Goal: Transaction & Acquisition: Purchase product/service

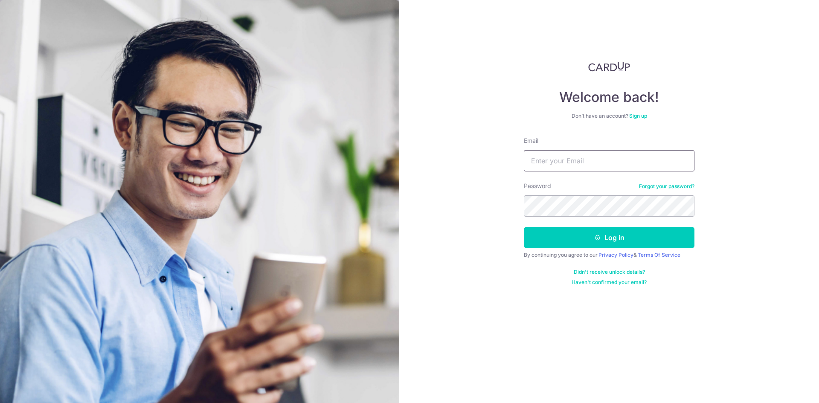
click at [572, 164] on input "Email" at bounding box center [609, 160] width 171 height 21
type input "KEELAYLIAN@YAHOO.COM"
click at [601, 251] on form "Email KEELAYLIAN@YAHOO.COM Password Forgot your password? Log in By continuing …" at bounding box center [609, 210] width 171 height 149
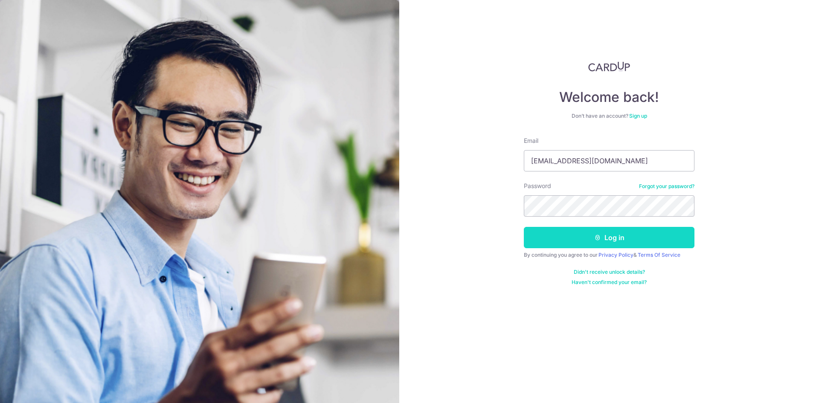
click at [606, 238] on button "Log in" at bounding box center [609, 237] width 171 height 21
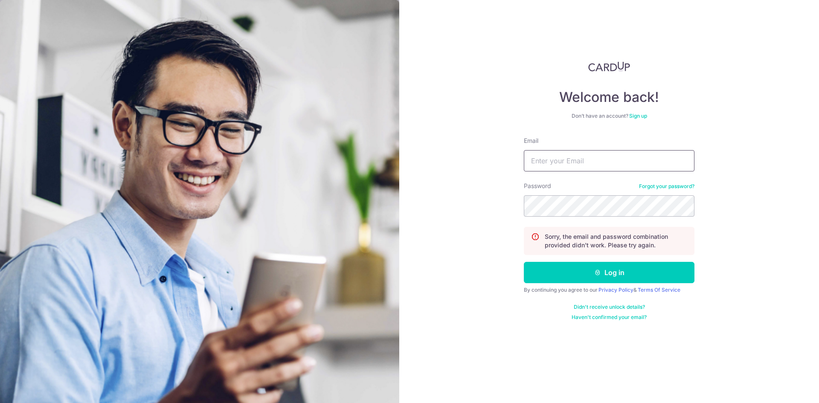
click at [610, 160] on input "Email" at bounding box center [609, 160] width 171 height 21
type input "KEELAYLIAN@YAHOO.COM"
click at [664, 187] on link "Forgot your password?" at bounding box center [666, 186] width 55 height 7
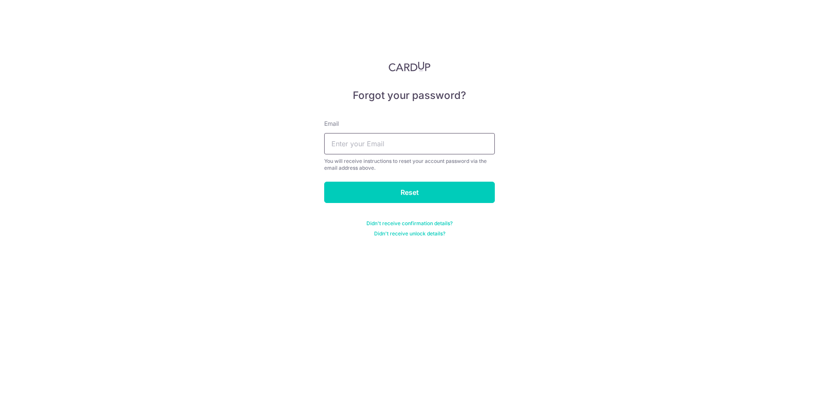
click at [410, 148] on input "text" at bounding box center [409, 143] width 171 height 21
type input "[EMAIL_ADDRESS][DOMAIN_NAME]"
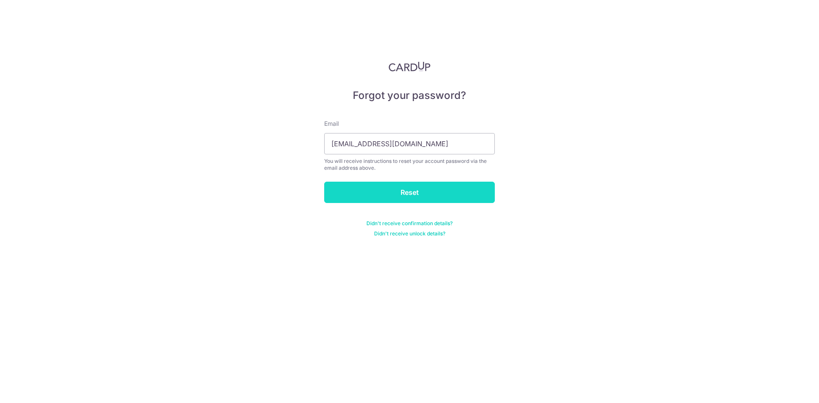
click at [411, 186] on input "Reset" at bounding box center [409, 192] width 171 height 21
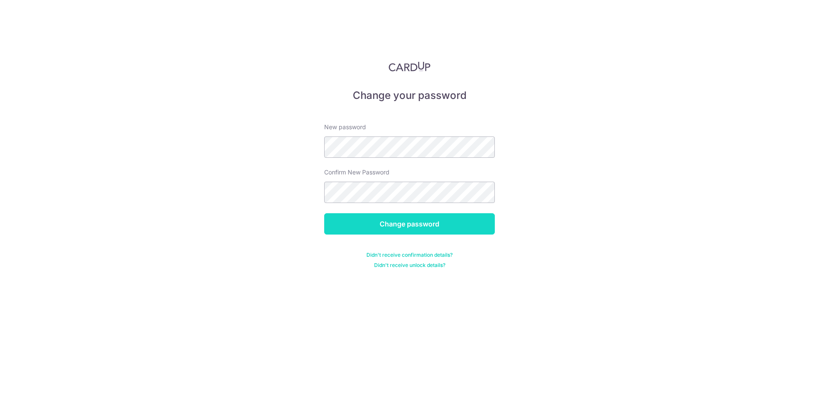
click at [412, 223] on input "Change password" at bounding box center [409, 223] width 171 height 21
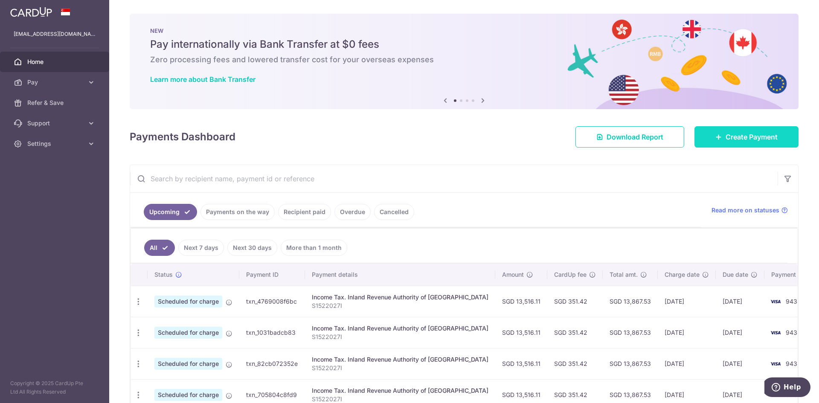
click at [718, 128] on link "Create Payment" at bounding box center [746, 136] width 104 height 21
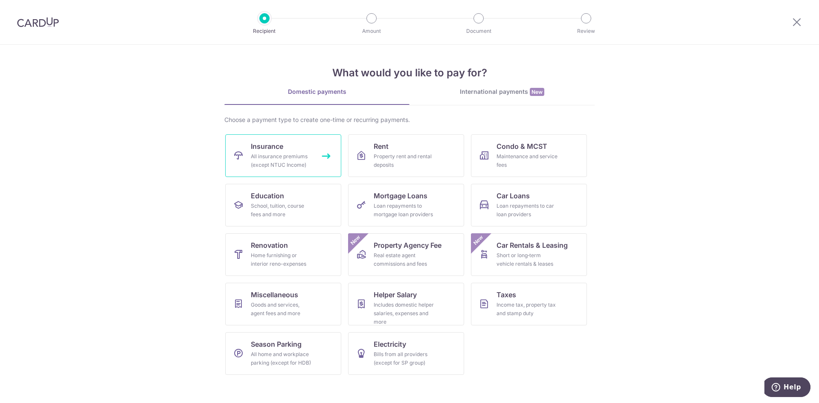
click at [289, 162] on div "All insurance premiums (except NTUC Income)" at bounding box center [281, 160] width 61 height 17
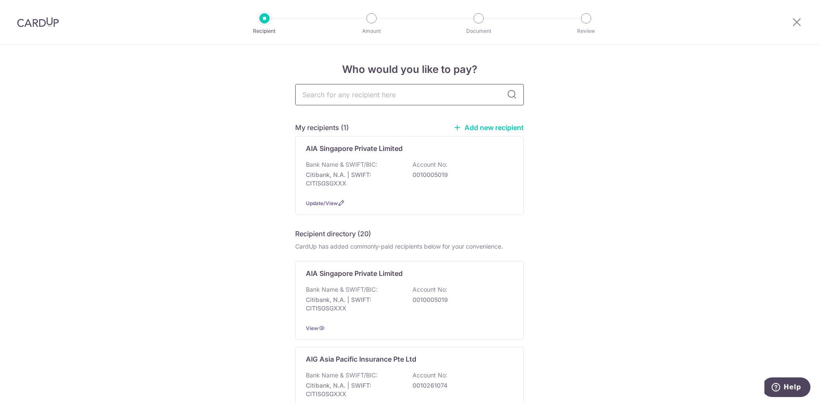
click at [378, 96] on input "text" at bounding box center [409, 94] width 229 height 21
click at [339, 169] on div "Bank Name & SWIFT/BIC: Citibank, N.A. | SWIFT: CITISGSGXXX Account No: 00100050…" at bounding box center [409, 176] width 207 height 32
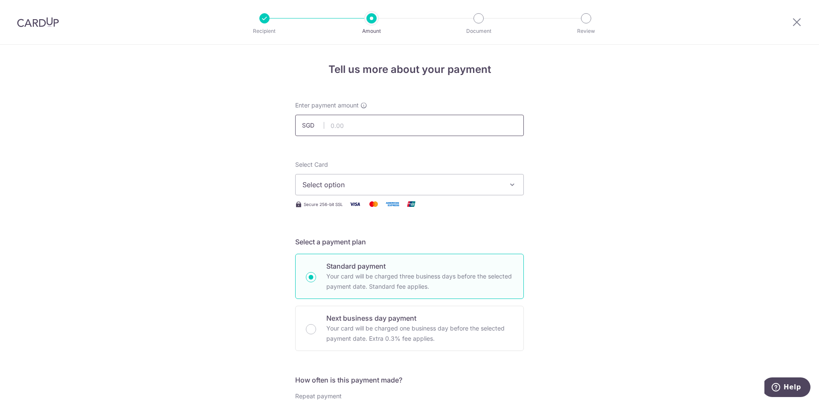
click at [338, 128] on input "text" at bounding box center [409, 125] width 229 height 21
click at [365, 132] on input "150.00" at bounding box center [409, 125] width 229 height 21
click at [322, 185] on span "Select option" at bounding box center [401, 185] width 199 height 10
click at [370, 128] on input "1,500.00" at bounding box center [409, 125] width 229 height 21
type input "150,000.00"
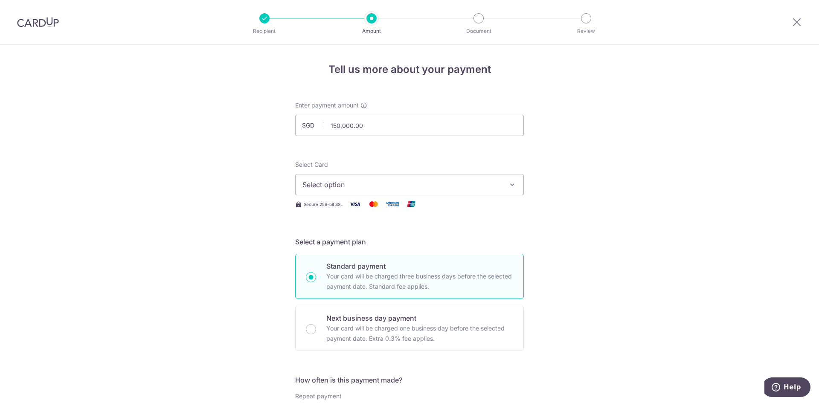
click at [342, 184] on span "Select option" at bounding box center [401, 185] width 199 height 10
click at [371, 242] on span "**** 9434" at bounding box center [409, 246] width 214 height 10
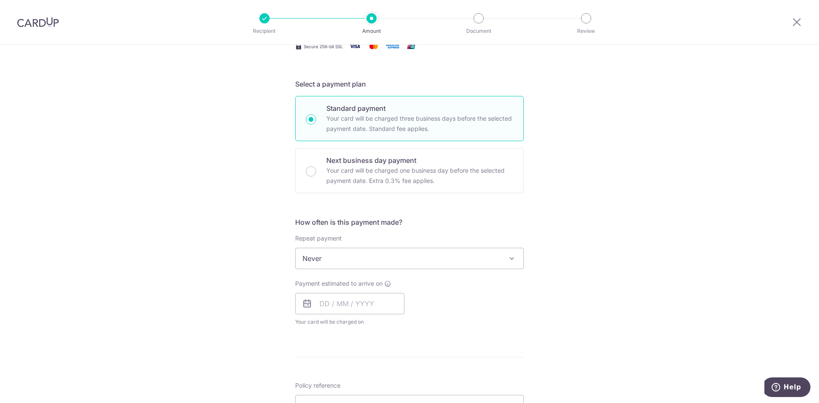
scroll to position [171, 0]
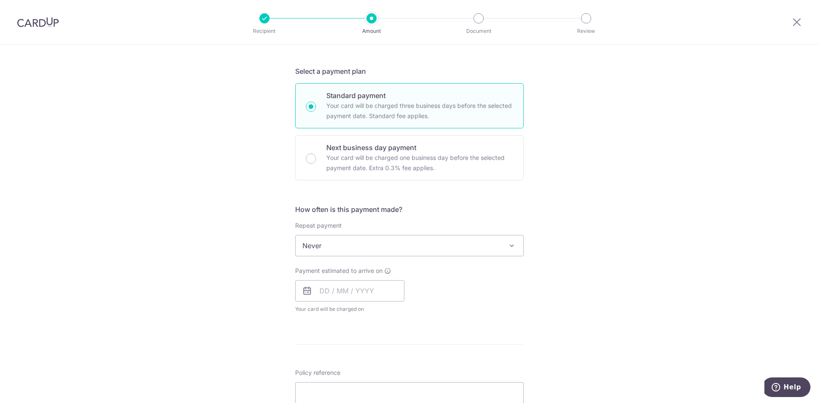
click at [348, 246] on span "Never" at bounding box center [410, 245] width 228 height 20
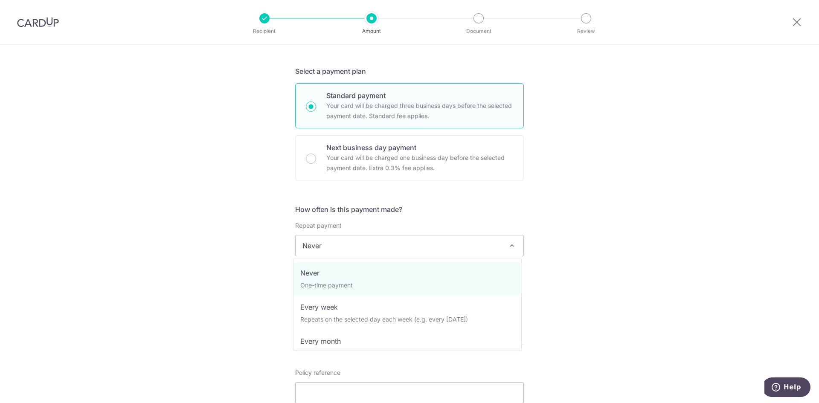
click at [341, 251] on span "Never" at bounding box center [410, 245] width 228 height 20
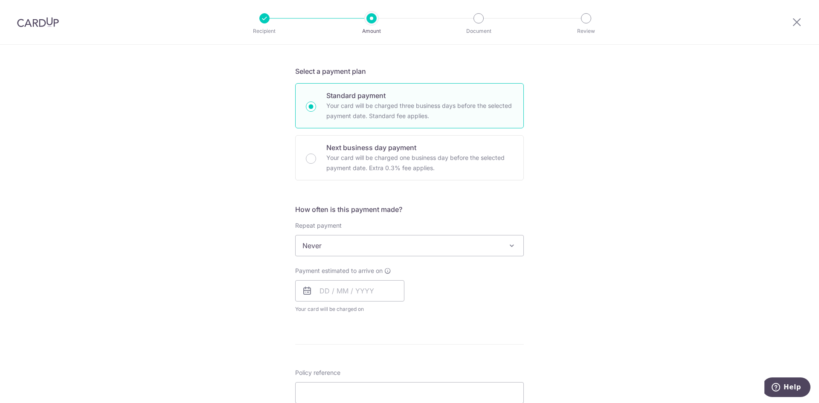
scroll to position [256, 0]
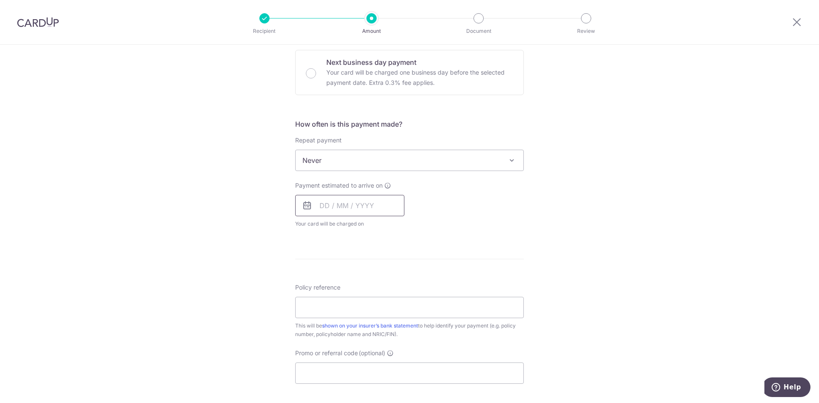
click at [312, 211] on input "text" at bounding box center [349, 205] width 109 height 21
click at [326, 306] on link "15" at bounding box center [330, 300] width 14 height 14
type input "[DATE]"
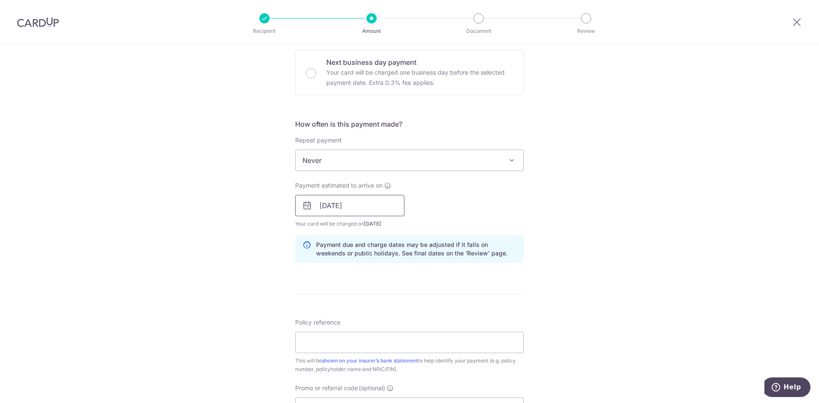
click at [313, 209] on input "[DATE]" at bounding box center [349, 205] width 109 height 21
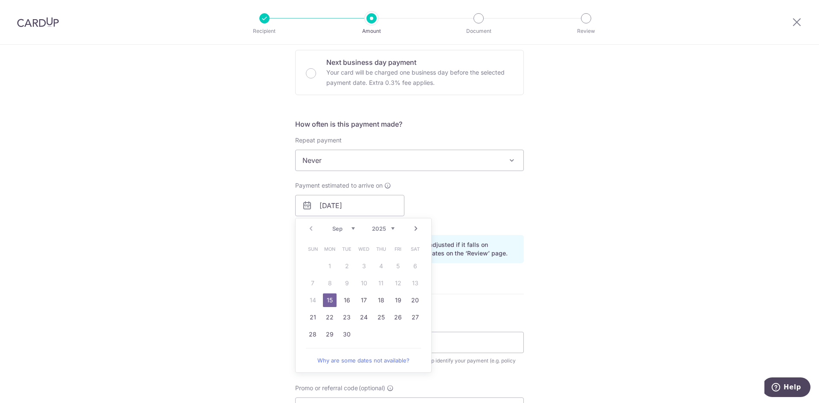
click at [326, 308] on td "15" at bounding box center [329, 300] width 17 height 17
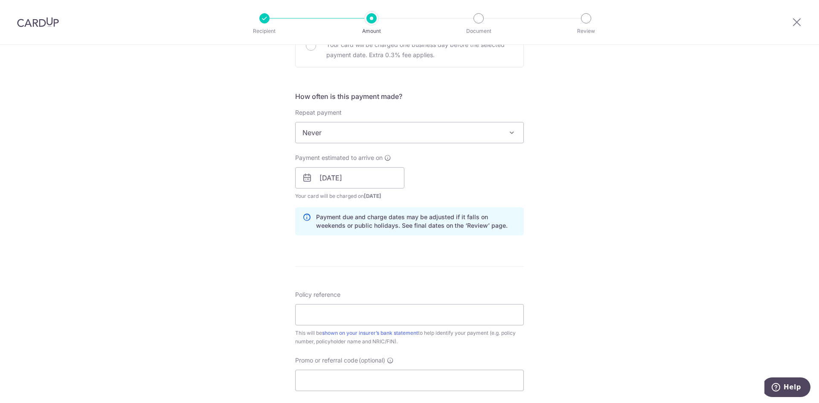
scroll to position [299, 0]
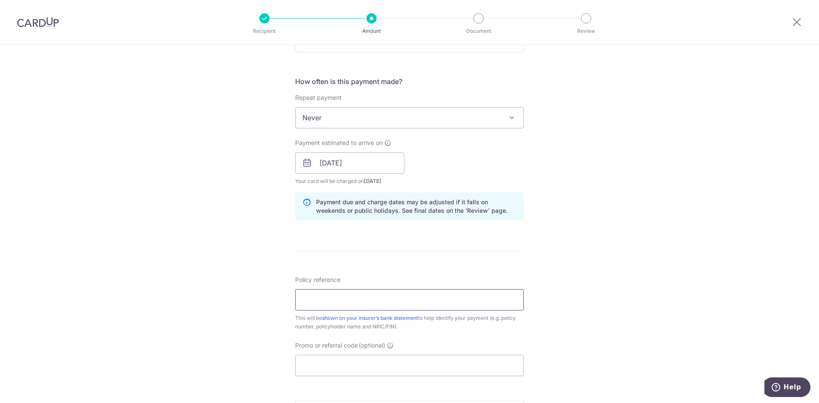
click at [343, 298] on input "Policy reference" at bounding box center [409, 299] width 229 height 21
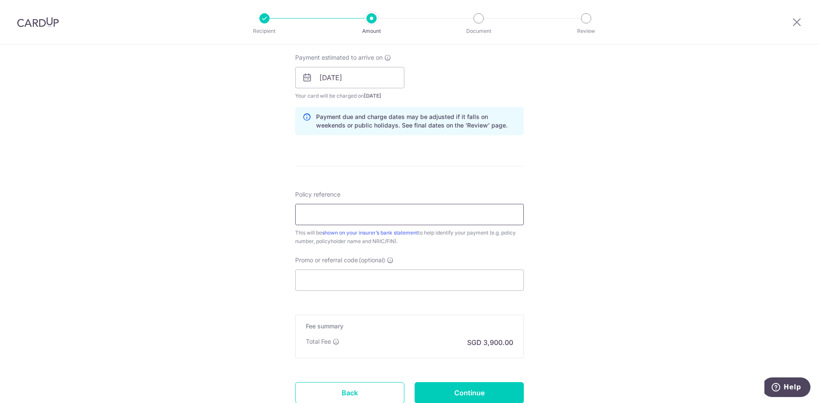
scroll to position [426, 0]
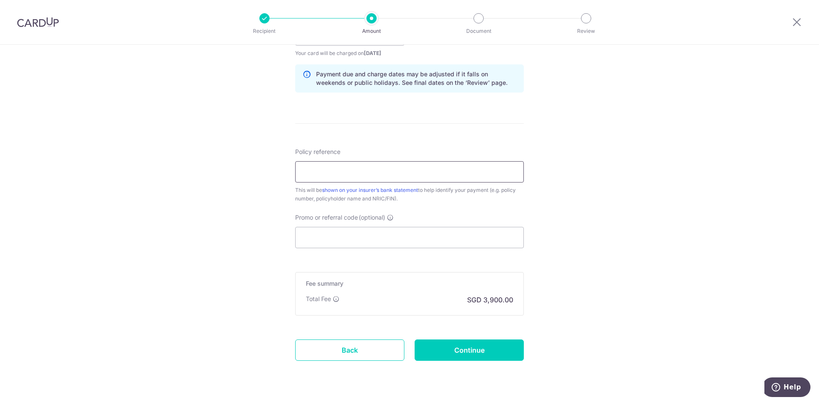
click at [316, 168] on input "Policy reference" at bounding box center [409, 171] width 229 height 21
click at [324, 237] on input "Promo or referral code (optional)" at bounding box center [409, 237] width 229 height 21
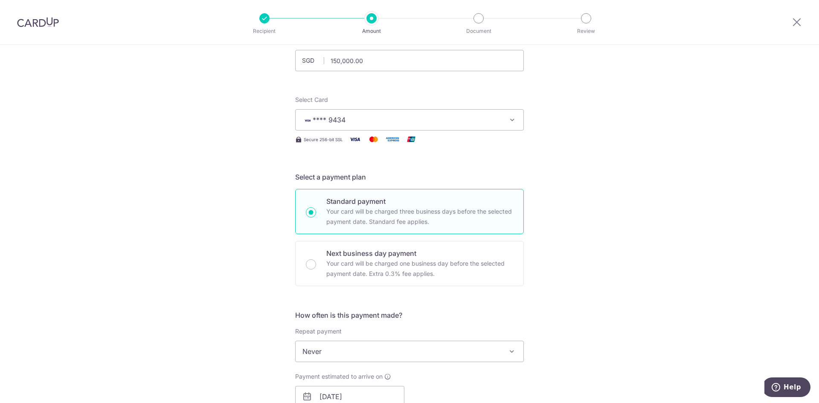
scroll to position [64, 0]
click at [362, 116] on span "**** 9434" at bounding box center [401, 120] width 199 height 10
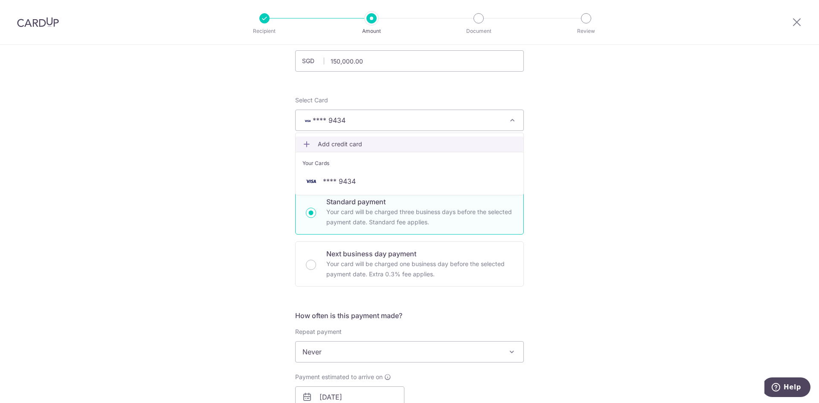
click at [342, 149] on link "Add credit card" at bounding box center [410, 143] width 228 height 15
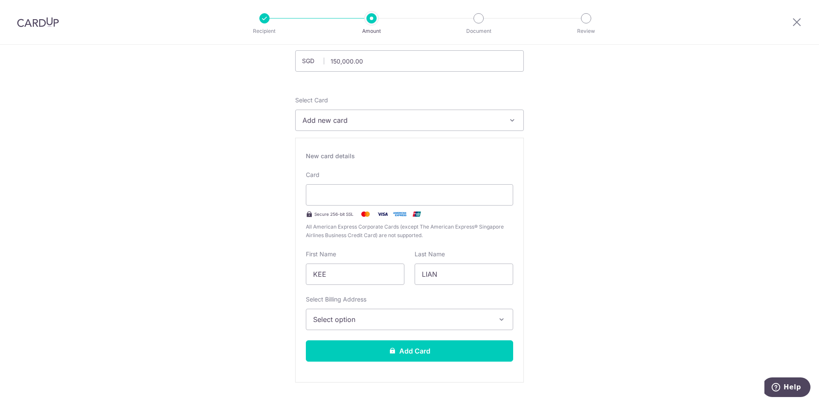
click at [348, 168] on div "New card details Card Secure 256-bit SSL All American Express Corporate Cards (…" at bounding box center [409, 260] width 229 height 245
click at [366, 120] on span "Add new card" at bounding box center [401, 120] width 199 height 10
click at [366, 147] on span "Add credit card" at bounding box center [417, 144] width 199 height 9
click at [357, 145] on div "New card details Card Secure 256-bit SSL All American Express Corporate Cards (…" at bounding box center [409, 260] width 229 height 245
click at [357, 152] on div "New card details" at bounding box center [409, 156] width 207 height 9
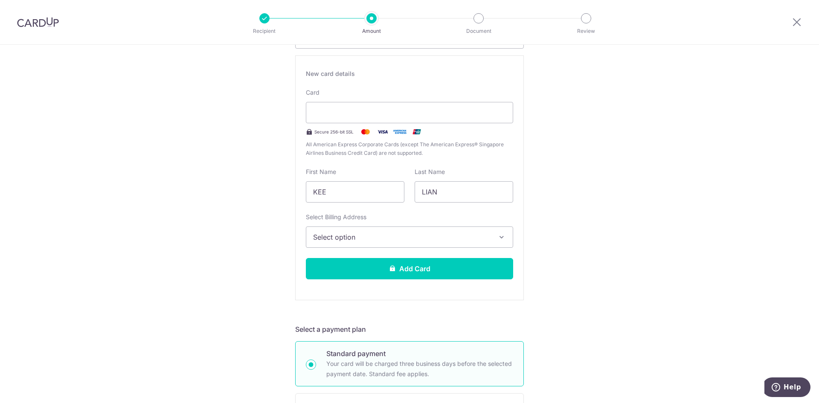
scroll to position [150, 0]
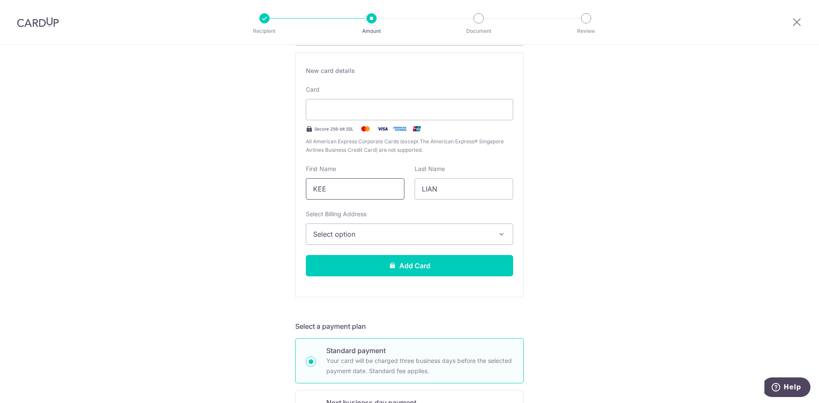
click at [344, 189] on input "KEE" at bounding box center [355, 188] width 99 height 21
drag, startPoint x: 350, startPoint y: 191, endPoint x: 310, endPoint y: 196, distance: 39.6
click at [310, 196] on input "KEE" at bounding box center [355, 188] width 99 height 21
type input "l"
type input "LAY LIAN"
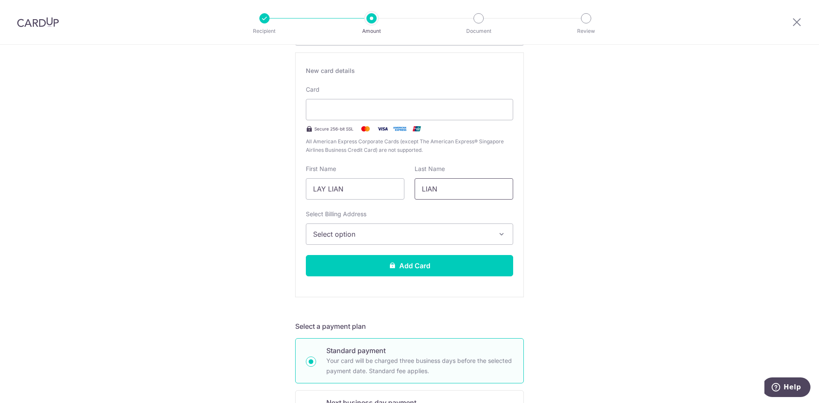
click at [438, 183] on input "LIAN" at bounding box center [464, 188] width 99 height 21
type input "L"
type input "KEE"
click at [313, 236] on span "Select option" at bounding box center [401, 234] width 177 height 10
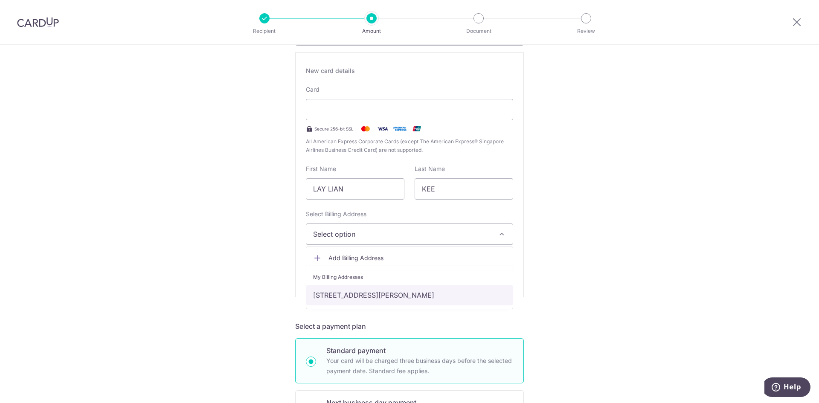
drag, startPoint x: 357, startPoint y: 294, endPoint x: 364, endPoint y: 293, distance: 7.4
click at [357, 294] on link "[STREET_ADDRESS][PERSON_NAME]" at bounding box center [409, 295] width 206 height 20
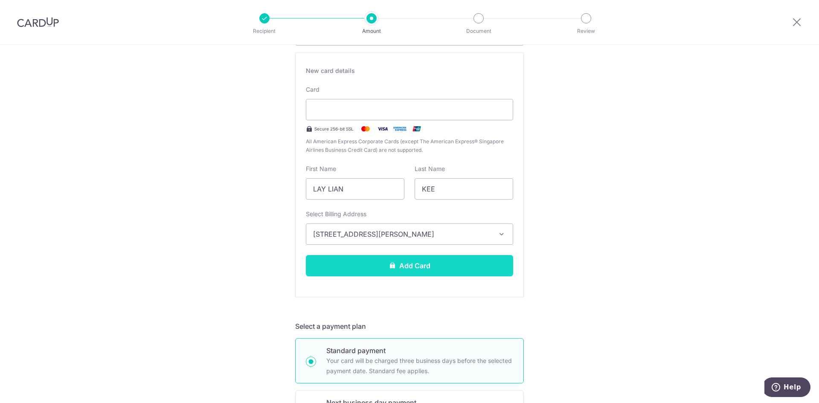
click at [410, 262] on button "Add Card" at bounding box center [409, 265] width 207 height 21
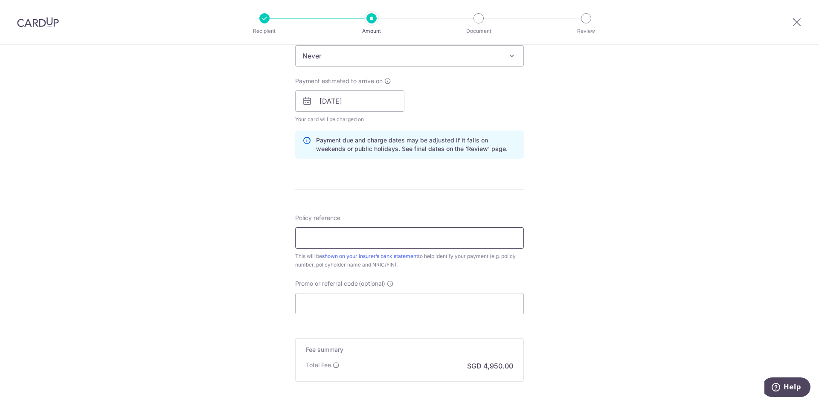
scroll to position [384, 0]
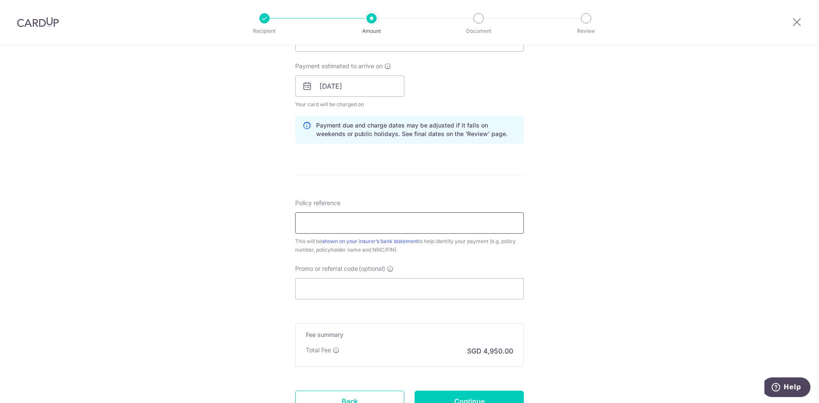
click at [351, 225] on input "Policy reference" at bounding box center [409, 222] width 229 height 21
type input "U"
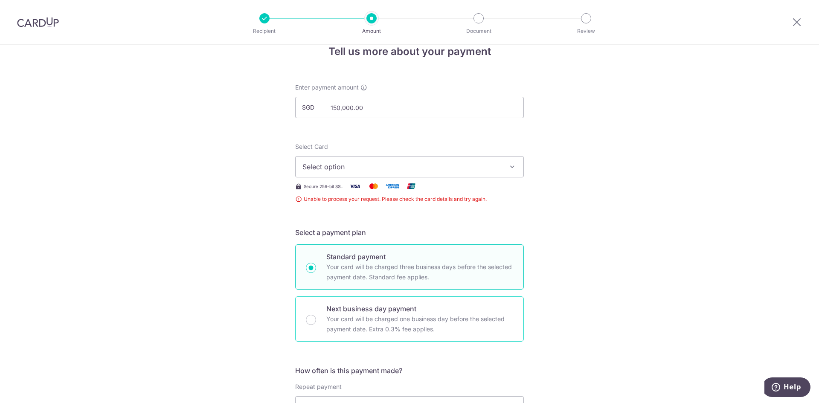
scroll to position [0, 0]
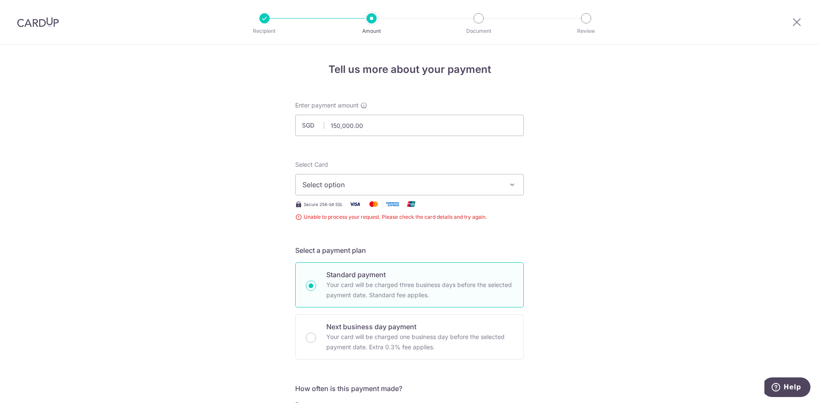
click at [409, 187] on span "Select option" at bounding box center [401, 185] width 199 height 10
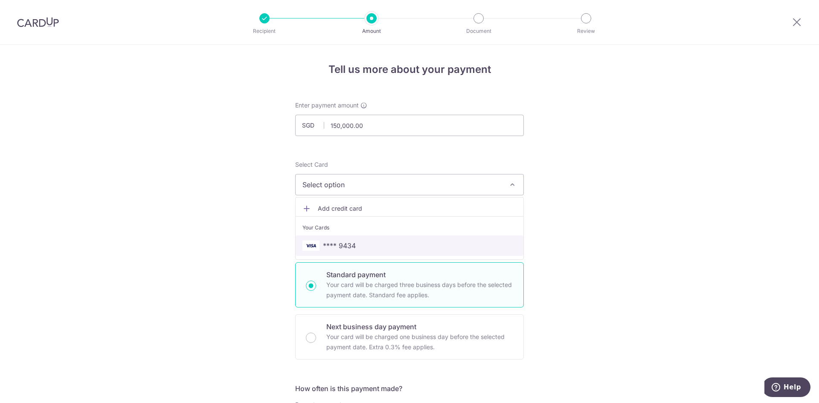
click at [356, 247] on span "**** 9434" at bounding box center [409, 246] width 214 height 10
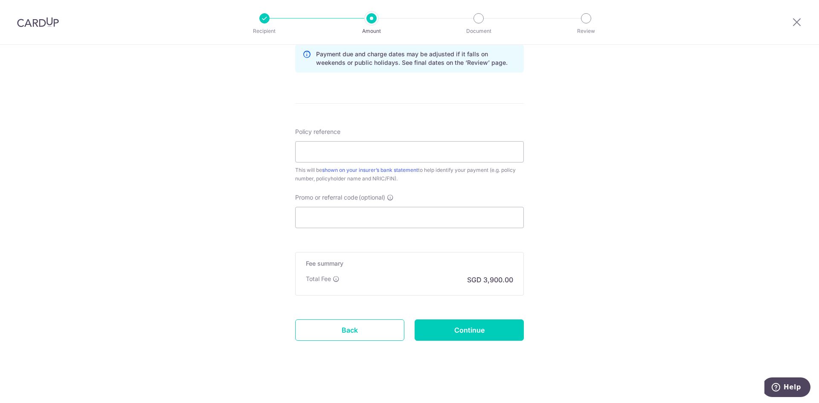
scroll to position [448, 0]
